Goal: Navigation & Orientation: Find specific page/section

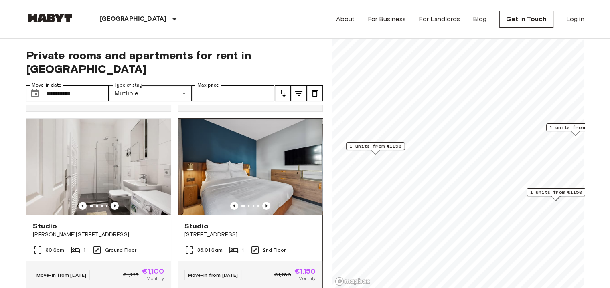
scroll to position [187, 0]
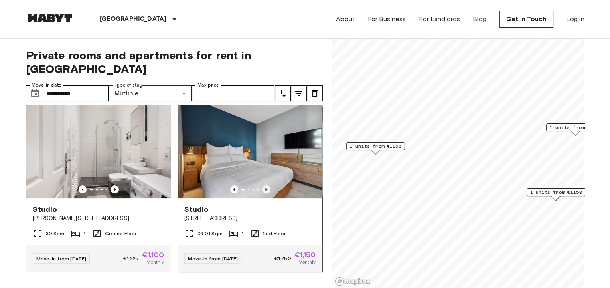
click at [262, 186] on icon "Previous image" at bounding box center [266, 190] width 8 height 8
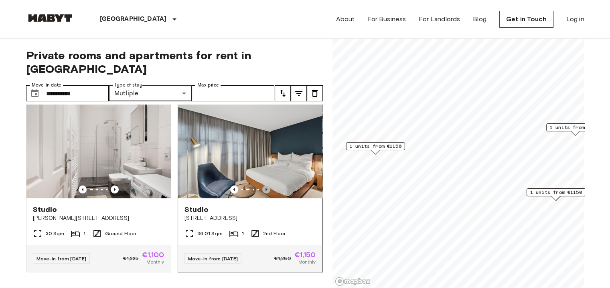
click at [262, 186] on icon "Previous image" at bounding box center [266, 190] width 8 height 8
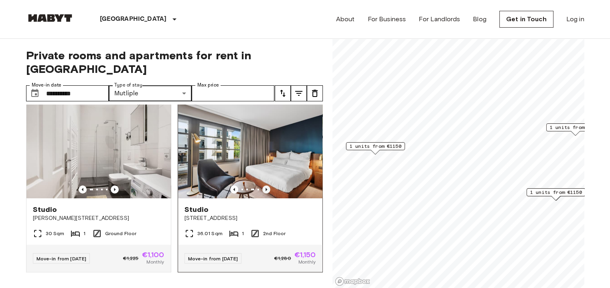
click at [262, 186] on icon "Previous image" at bounding box center [266, 190] width 8 height 8
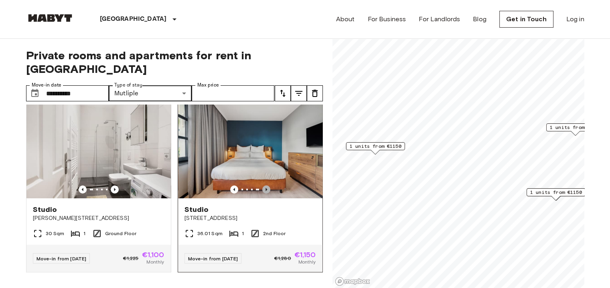
click at [262, 186] on icon "Previous image" at bounding box center [266, 190] width 8 height 8
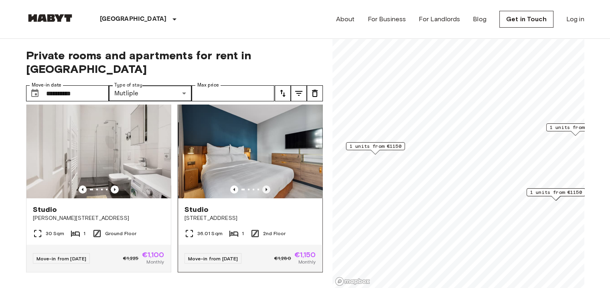
click at [262, 186] on icon "Previous image" at bounding box center [266, 190] width 8 height 8
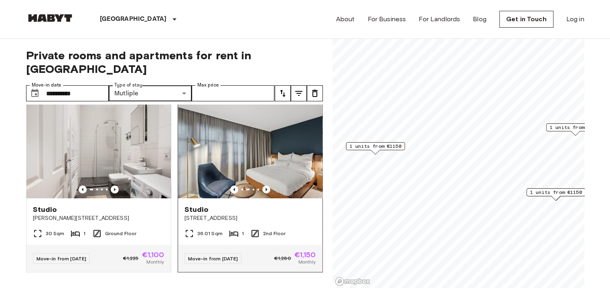
click at [262, 186] on icon "Previous image" at bounding box center [266, 190] width 8 height 8
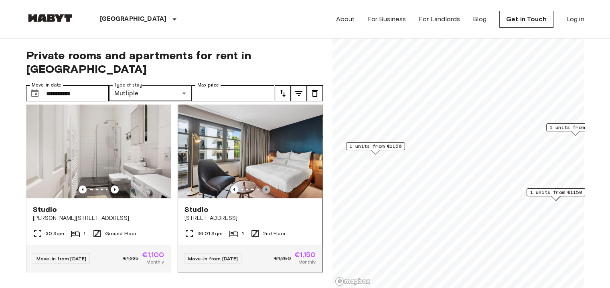
click at [262, 186] on icon "Previous image" at bounding box center [266, 190] width 8 height 8
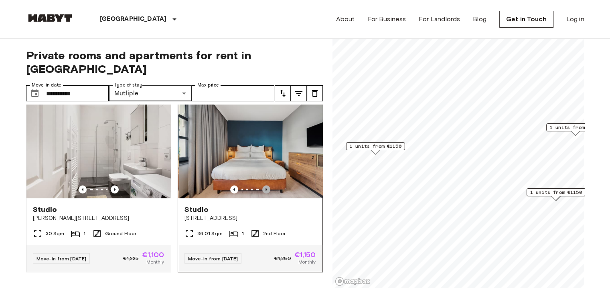
click at [262, 186] on icon "Previous image" at bounding box center [266, 190] width 8 height 8
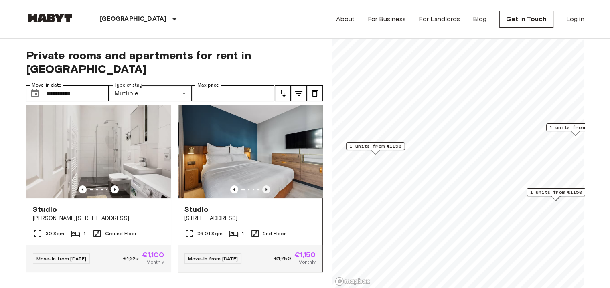
click at [262, 186] on icon "Previous image" at bounding box center [266, 190] width 8 height 8
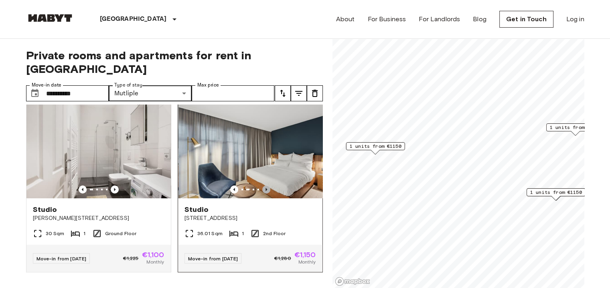
click at [262, 186] on icon "Previous image" at bounding box center [266, 190] width 8 height 8
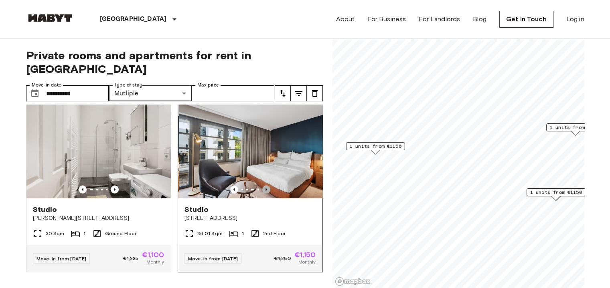
click at [262, 186] on icon "Previous image" at bounding box center [266, 190] width 8 height 8
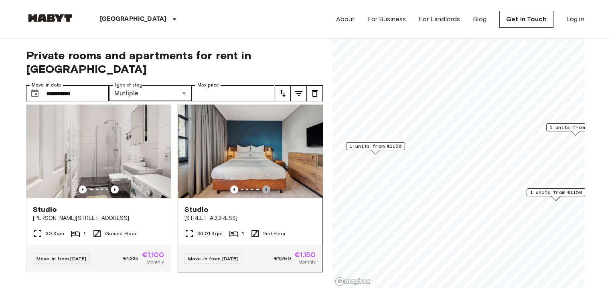
click at [262, 186] on icon "Previous image" at bounding box center [266, 190] width 8 height 8
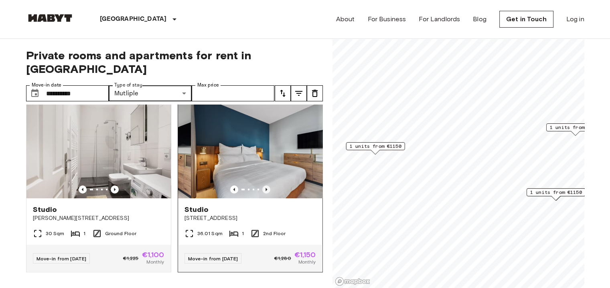
click at [262, 186] on icon "Previous image" at bounding box center [266, 190] width 8 height 8
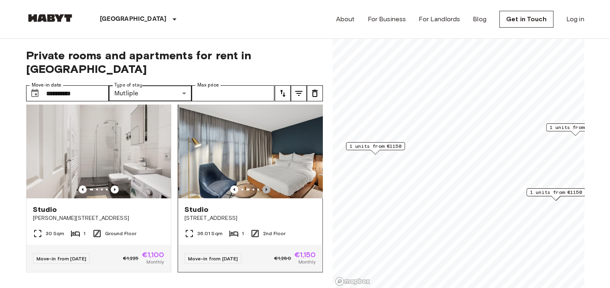
click at [262, 186] on icon "Previous image" at bounding box center [266, 190] width 8 height 8
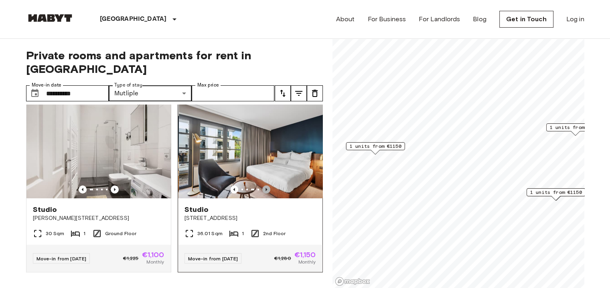
click at [262, 186] on icon "Previous image" at bounding box center [266, 190] width 8 height 8
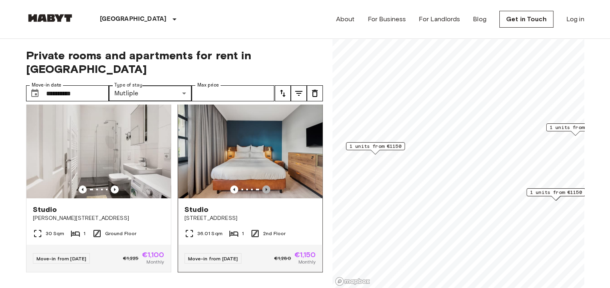
click at [262, 186] on icon "Previous image" at bounding box center [266, 190] width 8 height 8
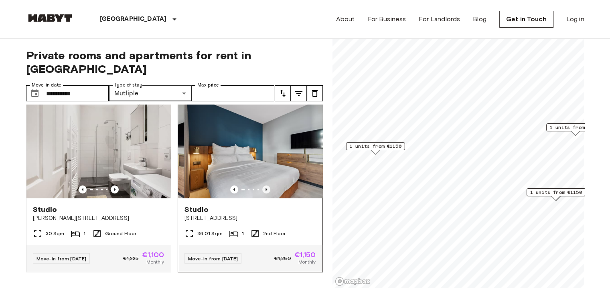
click at [262, 186] on icon "Previous image" at bounding box center [266, 190] width 8 height 8
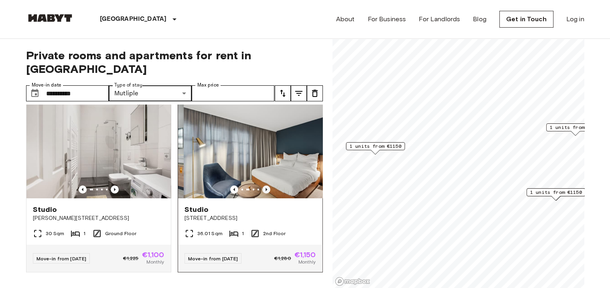
click at [262, 186] on icon "Previous image" at bounding box center [266, 190] width 8 height 8
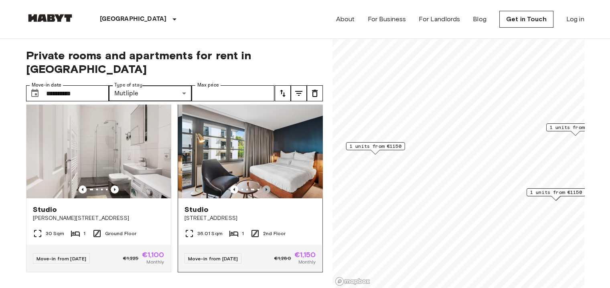
click at [262, 186] on icon "Previous image" at bounding box center [266, 190] width 8 height 8
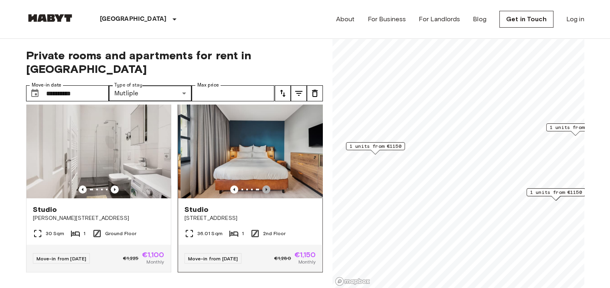
click at [262, 186] on icon "Previous image" at bounding box center [266, 190] width 8 height 8
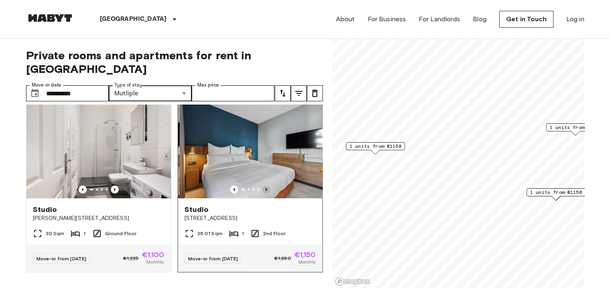
click at [262, 186] on icon "Previous image" at bounding box center [266, 190] width 8 height 8
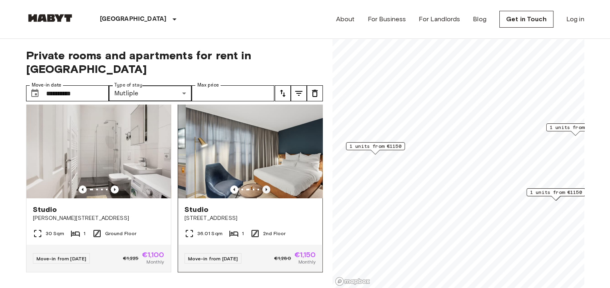
click at [262, 186] on icon "Previous image" at bounding box center [266, 190] width 8 height 8
